Goal: Task Accomplishment & Management: Manage account settings

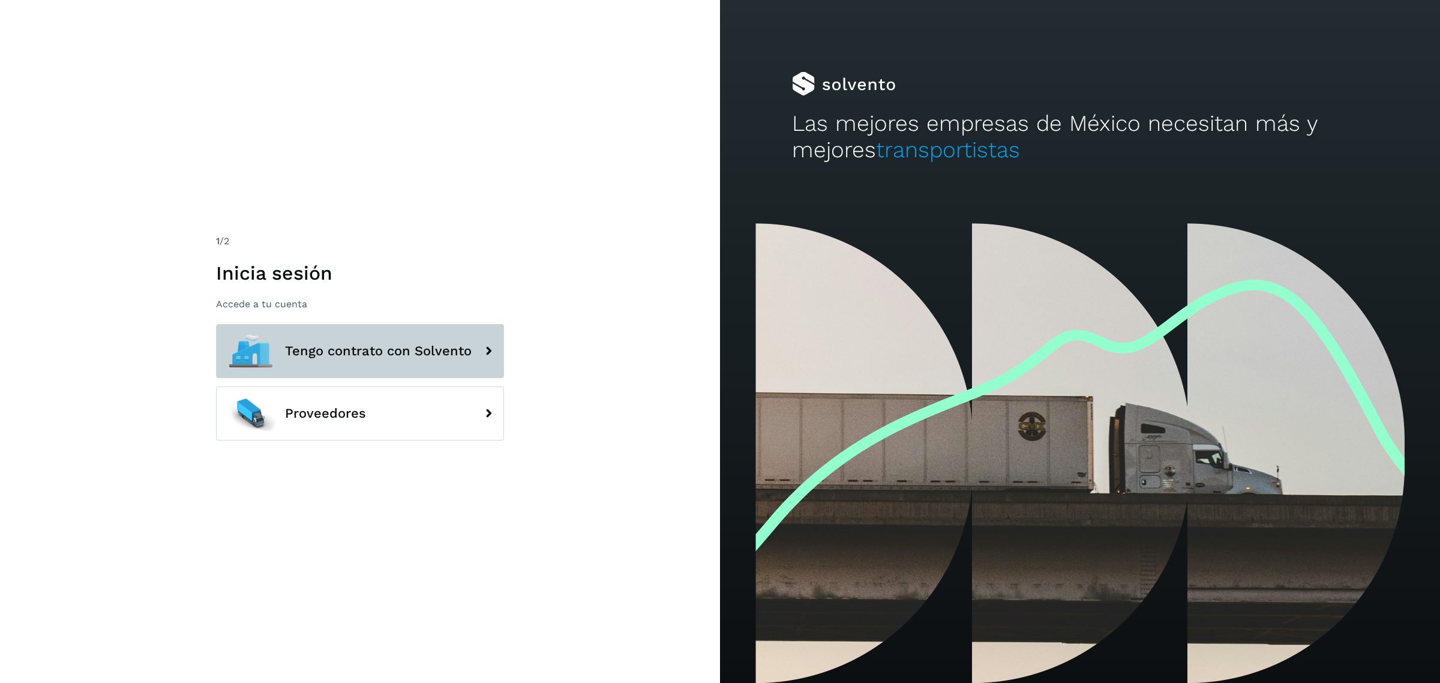
click at [451, 334] on button "Tengo contrato con Solvento" at bounding box center [360, 351] width 288 height 54
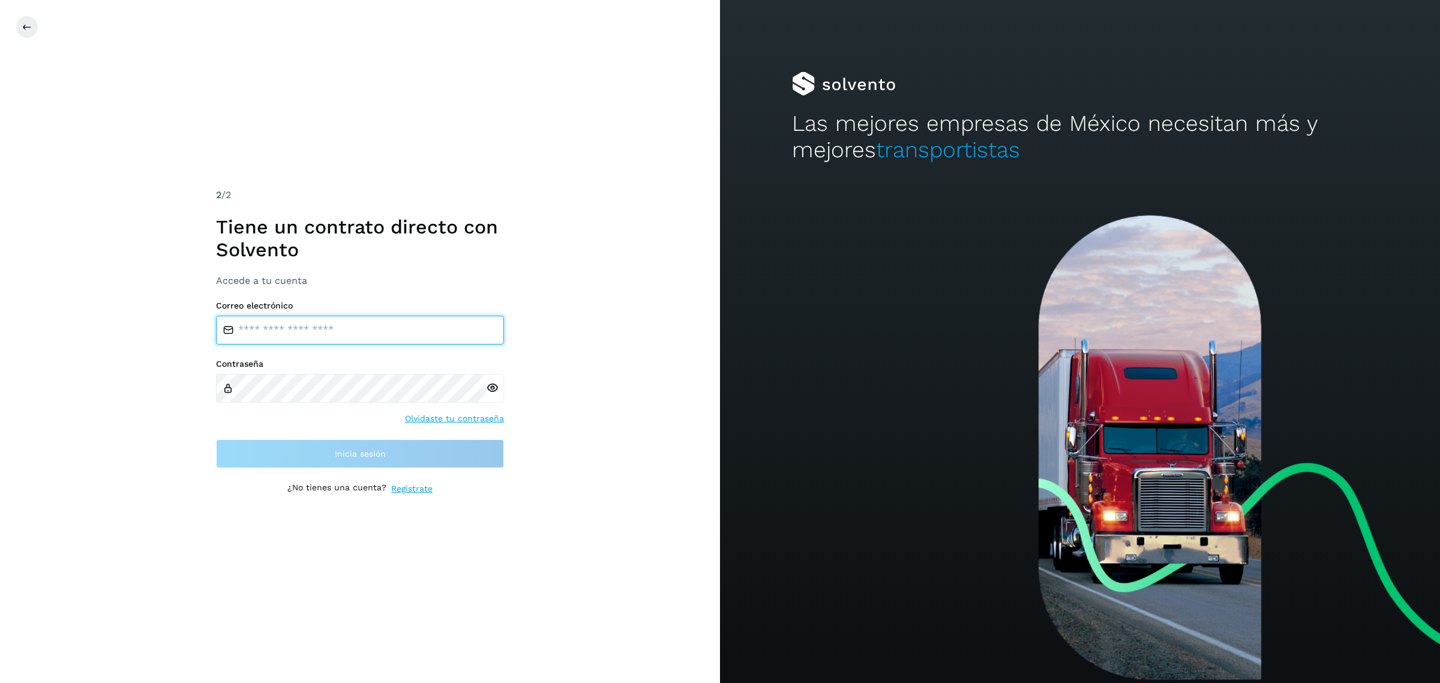
type input "**********"
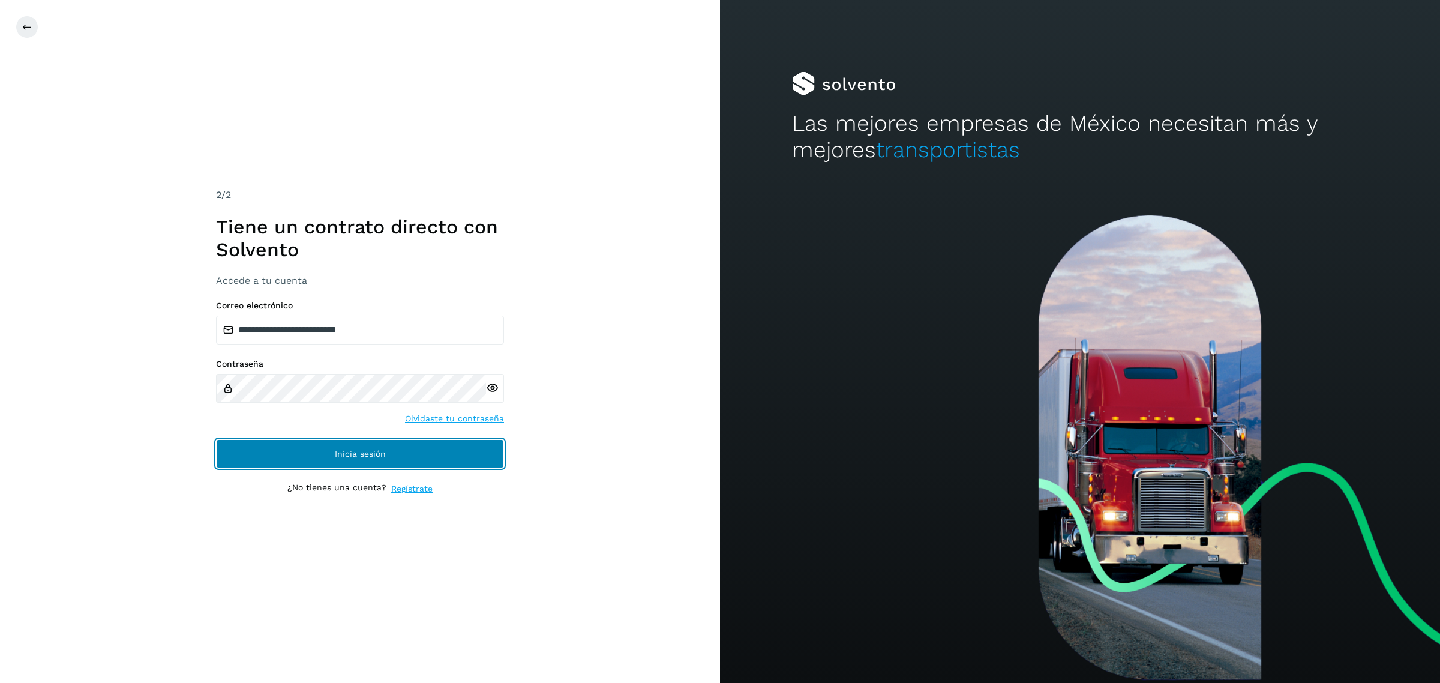
click at [307, 457] on button "Inicia sesión" at bounding box center [360, 453] width 288 height 29
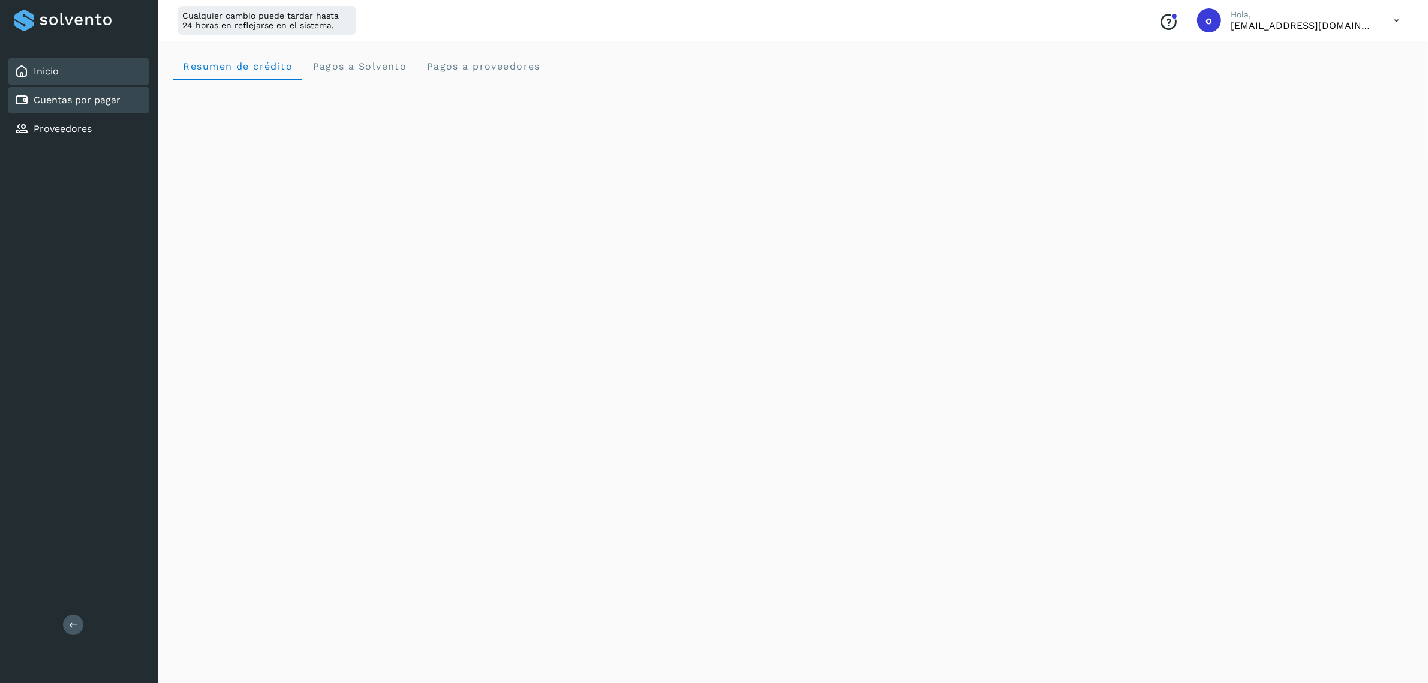
click at [105, 89] on div "Cuentas por pagar" at bounding box center [78, 100] width 140 height 26
